Goal: Task Accomplishment & Management: Use online tool/utility

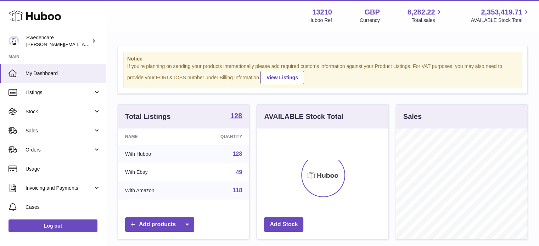
scroll to position [111, 132]
click at [50, 136] on link "Sales" at bounding box center [53, 130] width 106 height 19
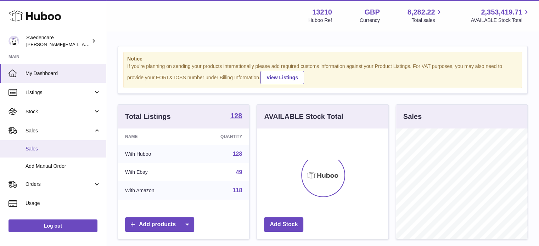
click at [50, 148] on span "Sales" at bounding box center [63, 149] width 75 height 7
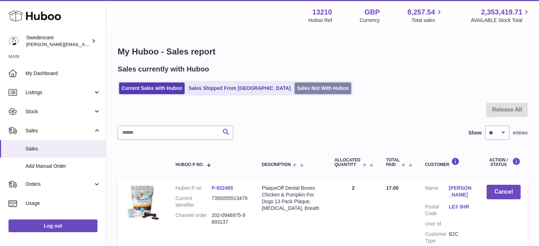
click at [295, 88] on link "Sales Not With Huboo" at bounding box center [323, 89] width 57 height 12
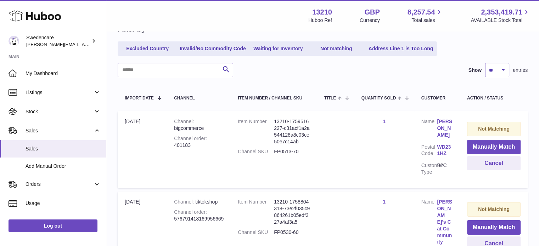
scroll to position [79, 0]
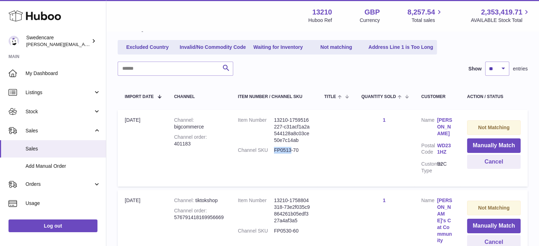
drag, startPoint x: 291, startPoint y: 149, endPoint x: 274, endPoint y: 151, distance: 17.6
click at [274, 151] on dd "FP0513-70" at bounding box center [292, 150] width 36 height 7
copy dd "FP0513"
click at [493, 144] on button "Manually Match" at bounding box center [494, 146] width 54 height 15
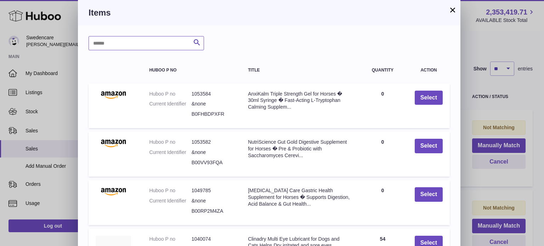
click at [170, 49] on input "text" at bounding box center [147, 43] width 116 height 14
paste input "******"
type input "******"
click at [193, 45] on icon "submit" at bounding box center [197, 42] width 9 height 9
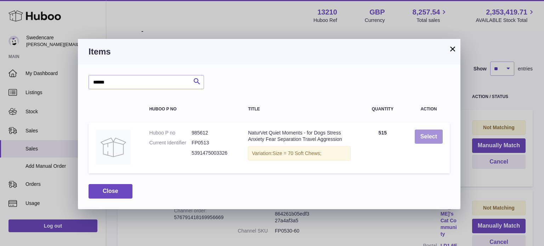
click at [429, 134] on button "Select" at bounding box center [429, 137] width 28 height 15
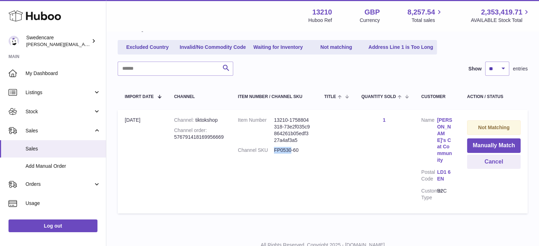
drag, startPoint x: 291, startPoint y: 149, endPoint x: 275, endPoint y: 150, distance: 16.4
click at [275, 150] on dd "FP0530-60" at bounding box center [292, 150] width 36 height 7
copy dd "FP0530"
click at [482, 146] on button "Manually Match" at bounding box center [494, 146] width 54 height 15
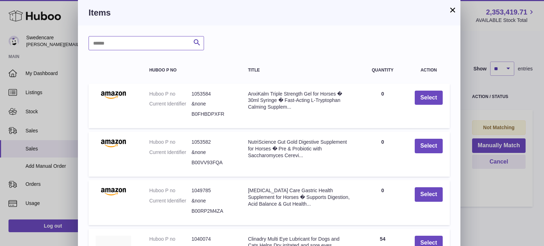
click at [136, 46] on input "text" at bounding box center [147, 43] width 116 height 14
type input "*"
paste input "******"
type input "******"
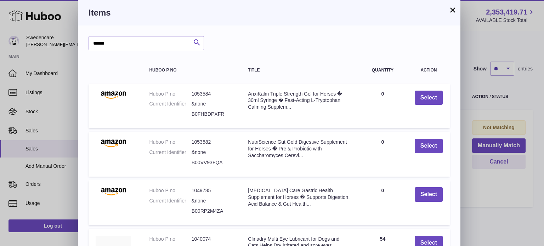
click at [199, 41] on icon "submit" at bounding box center [197, 42] width 9 height 9
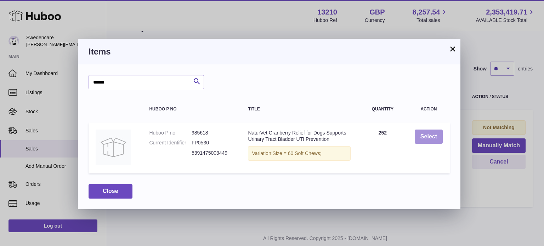
click at [429, 137] on button "Select" at bounding box center [429, 137] width 28 height 15
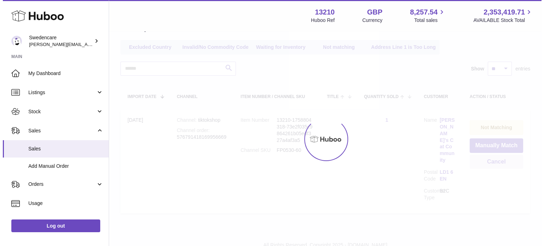
scroll to position [0, 0]
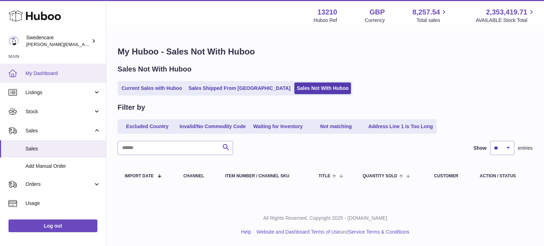
click at [44, 76] on span "My Dashboard" at bounding box center [63, 73] width 75 height 7
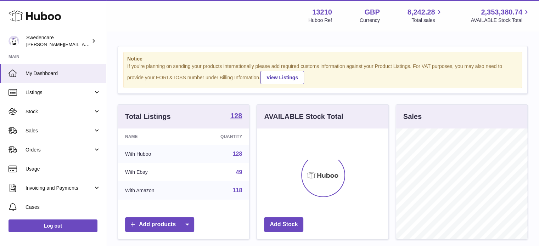
scroll to position [111, 132]
